Goal: Task Accomplishment & Management: Manage account settings

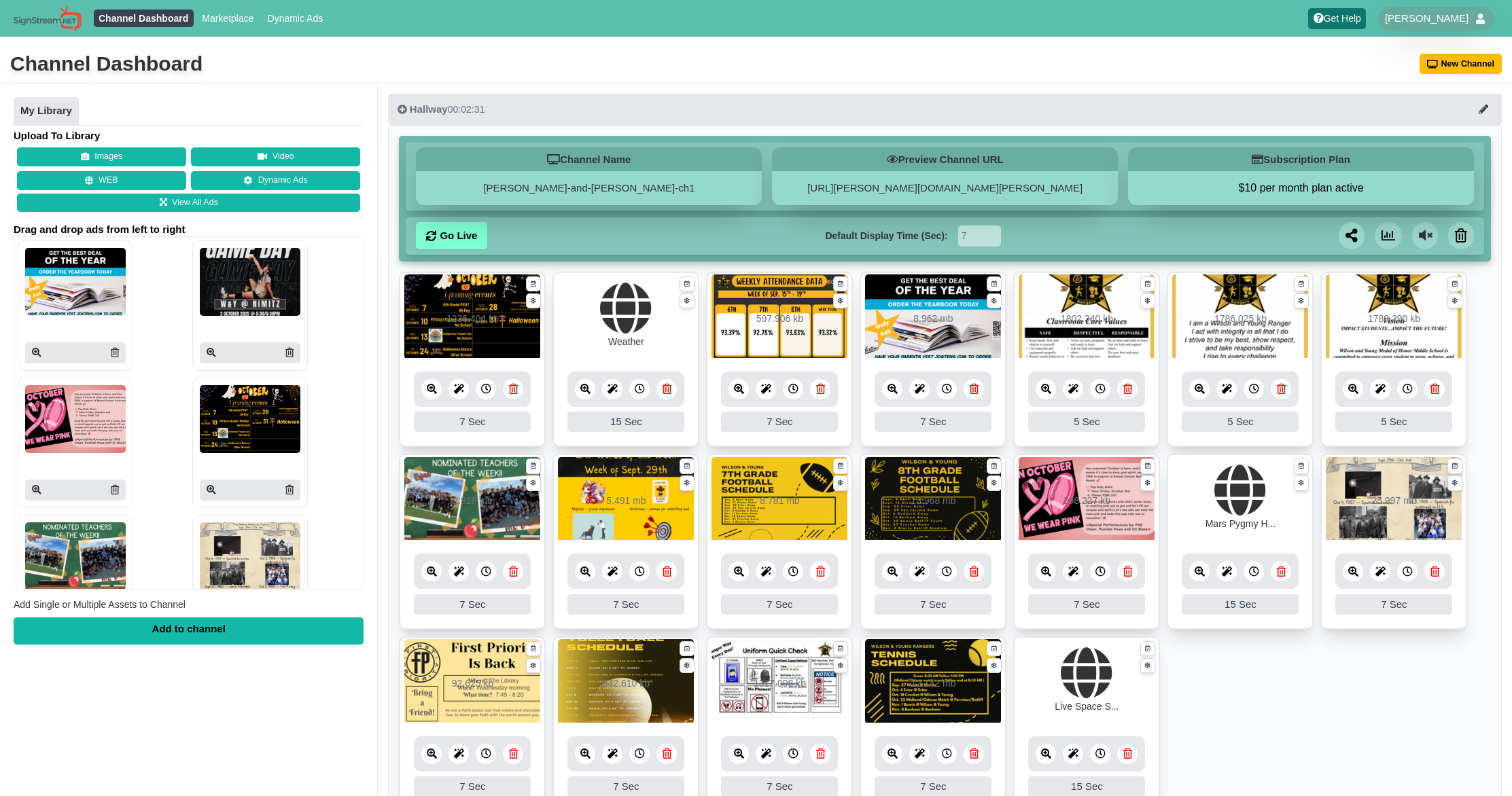
click at [585, 387] on icon at bounding box center [585, 390] width 11 height 11
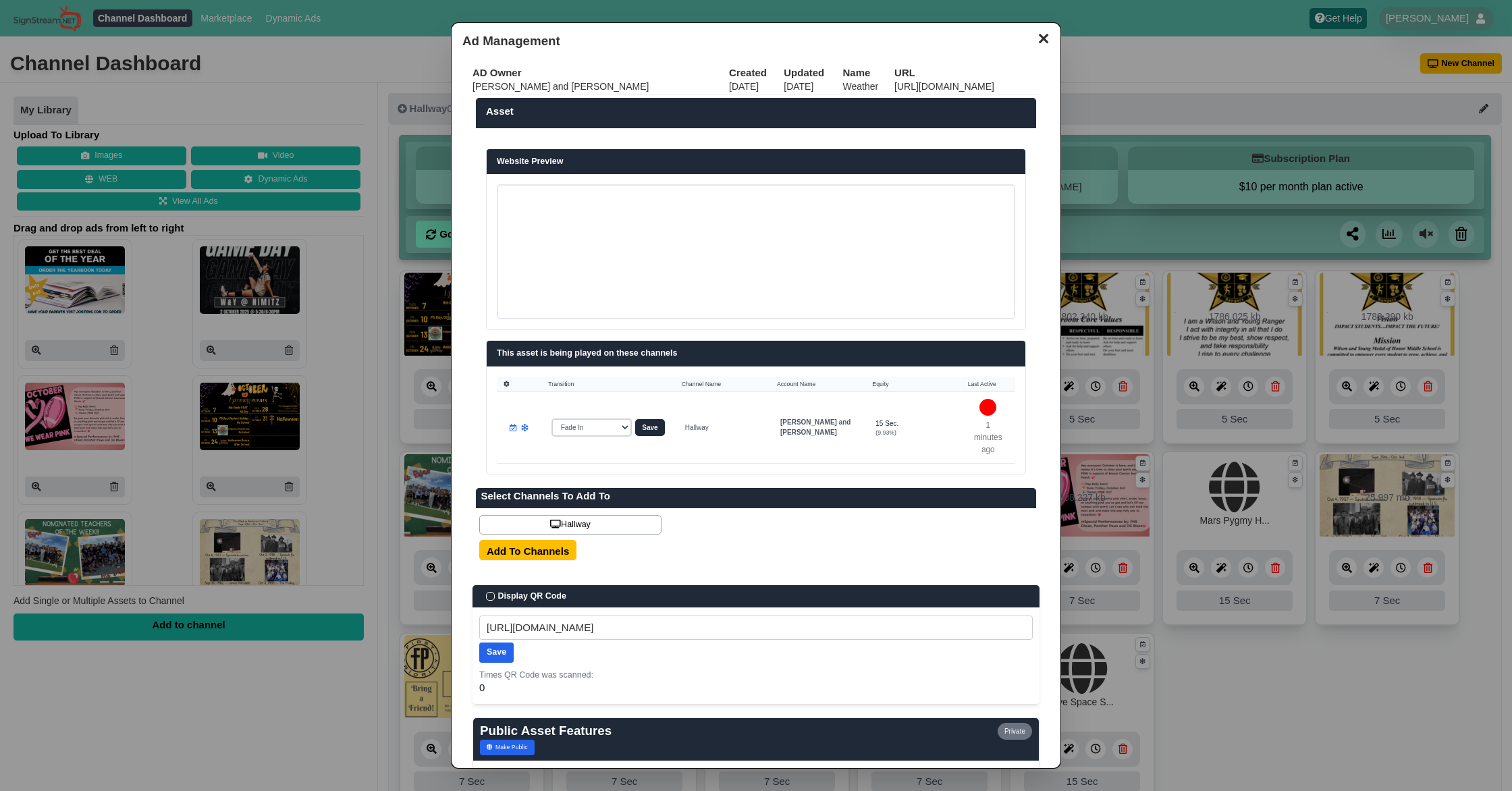
click at [1032, 35] on button "✕" at bounding box center [1043, 37] width 26 height 20
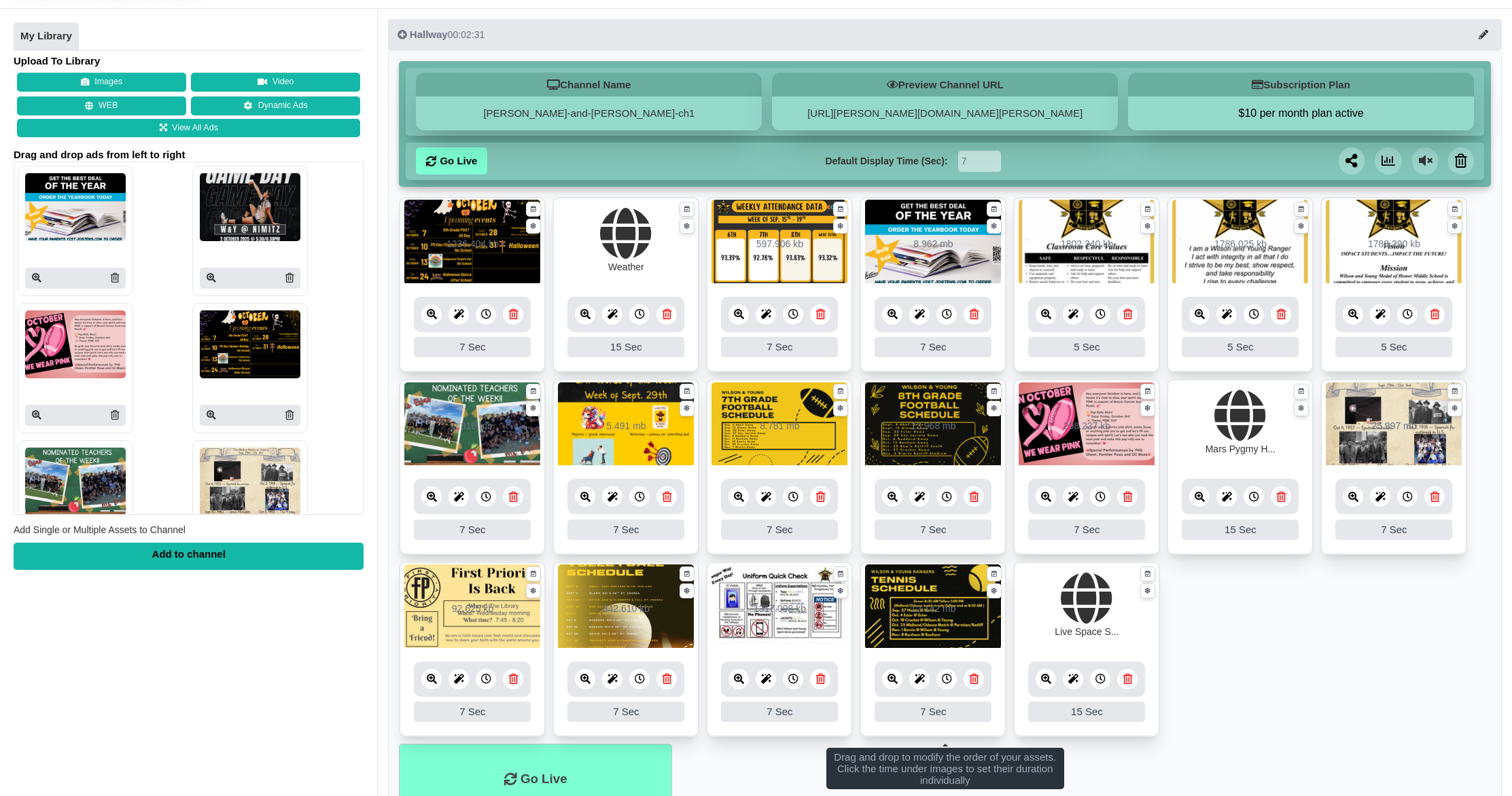
scroll to position [77, 0]
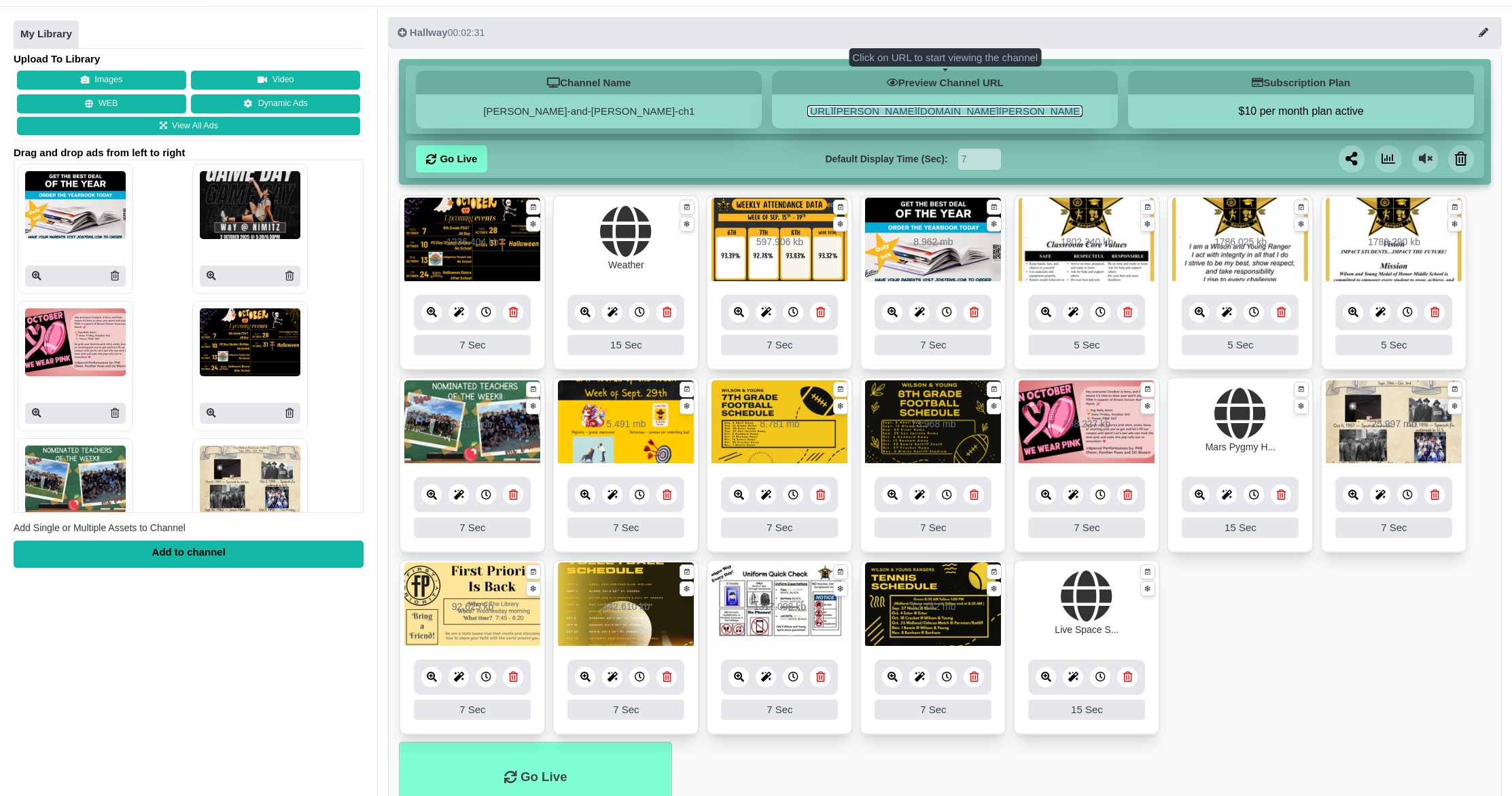
click at [874, 113] on link "[URL][PERSON_NAME][DOMAIN_NAME][PERSON_NAME]" at bounding box center [945, 110] width 275 height 11
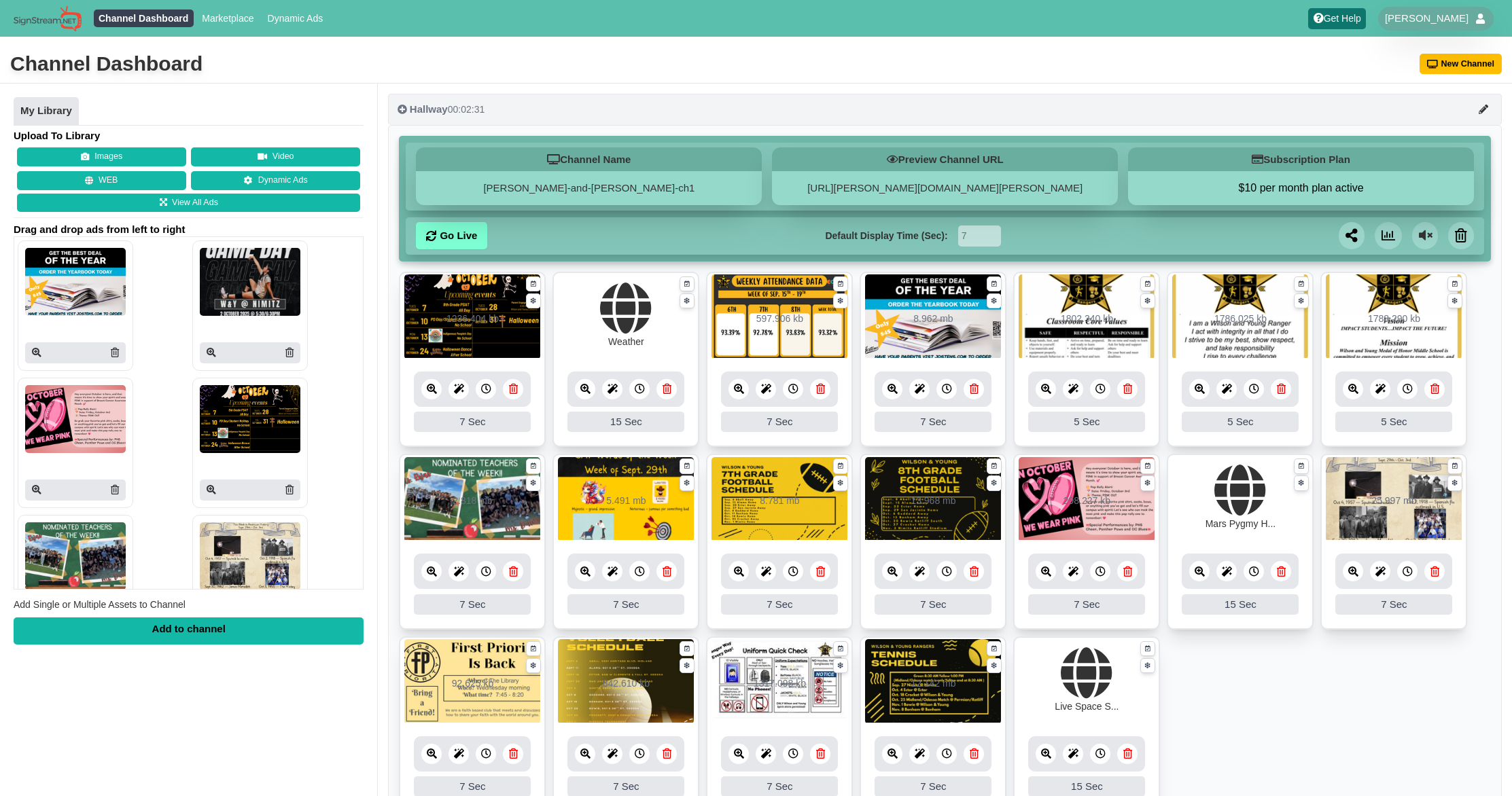
click at [664, 108] on button "Hallway 00:02:31" at bounding box center [944, 108] width 1114 height 31
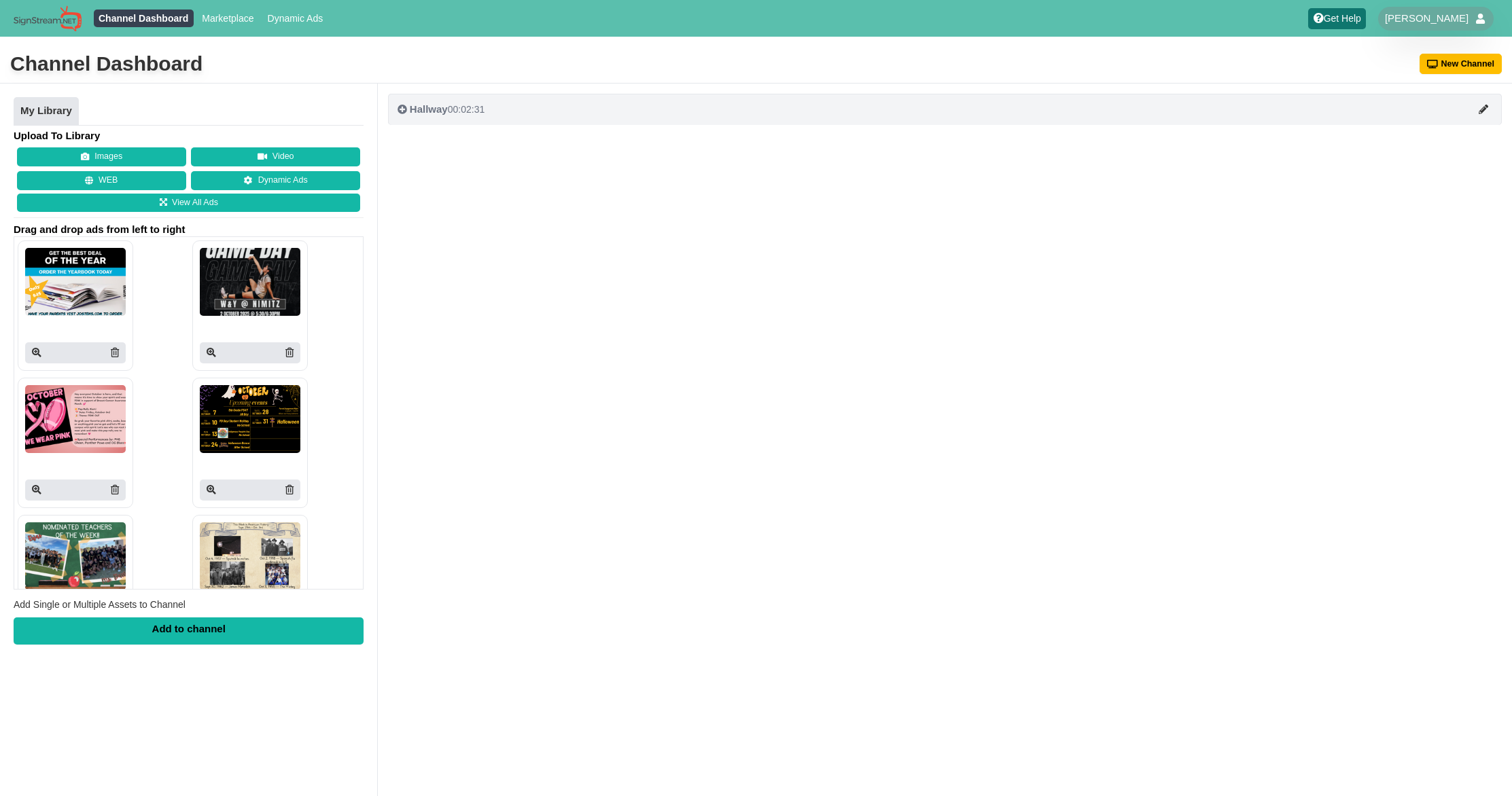
click at [446, 104] on span "Hallway" at bounding box center [428, 108] width 38 height 11
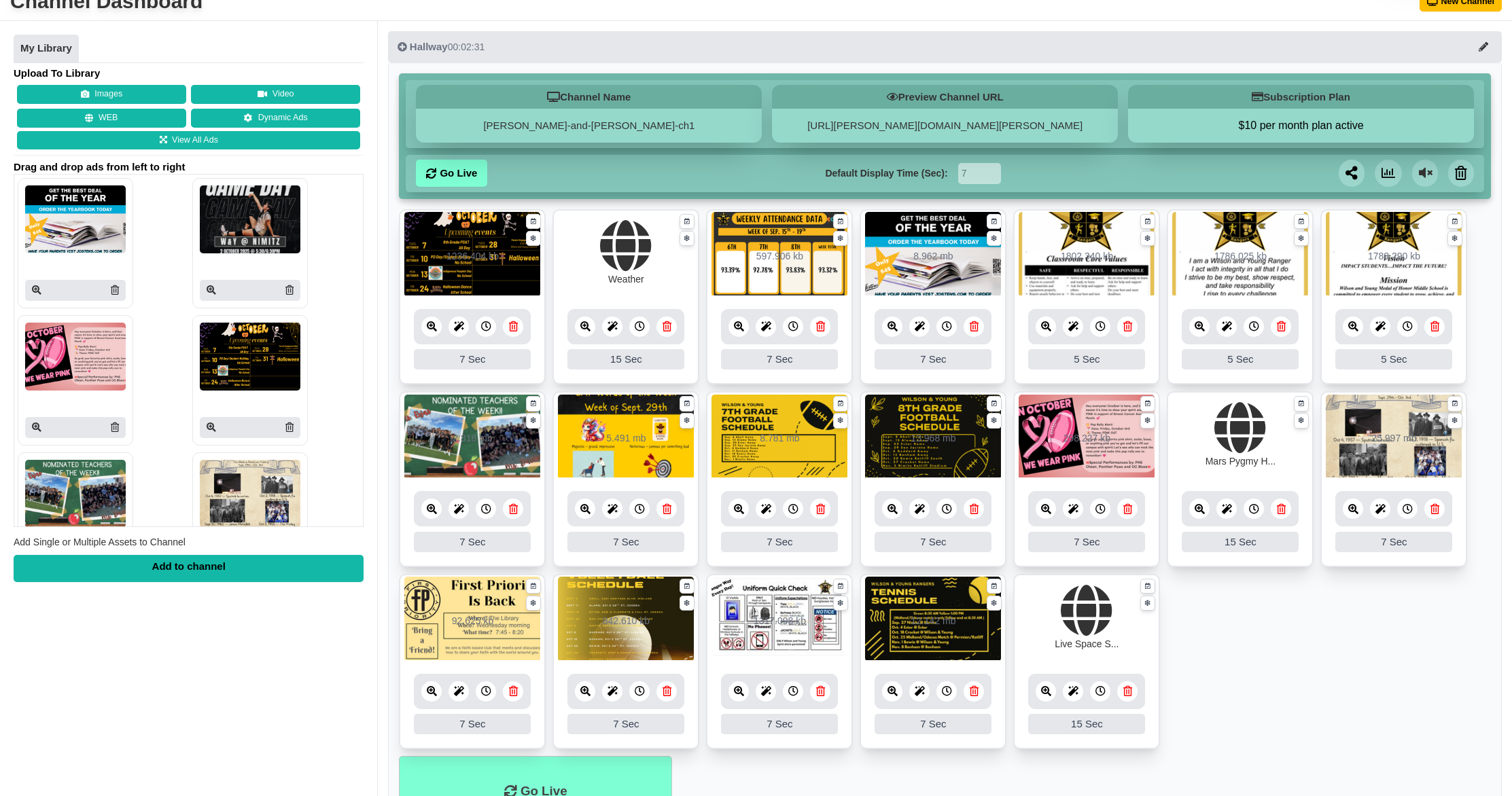
scroll to position [64, 0]
